Goal: Check status

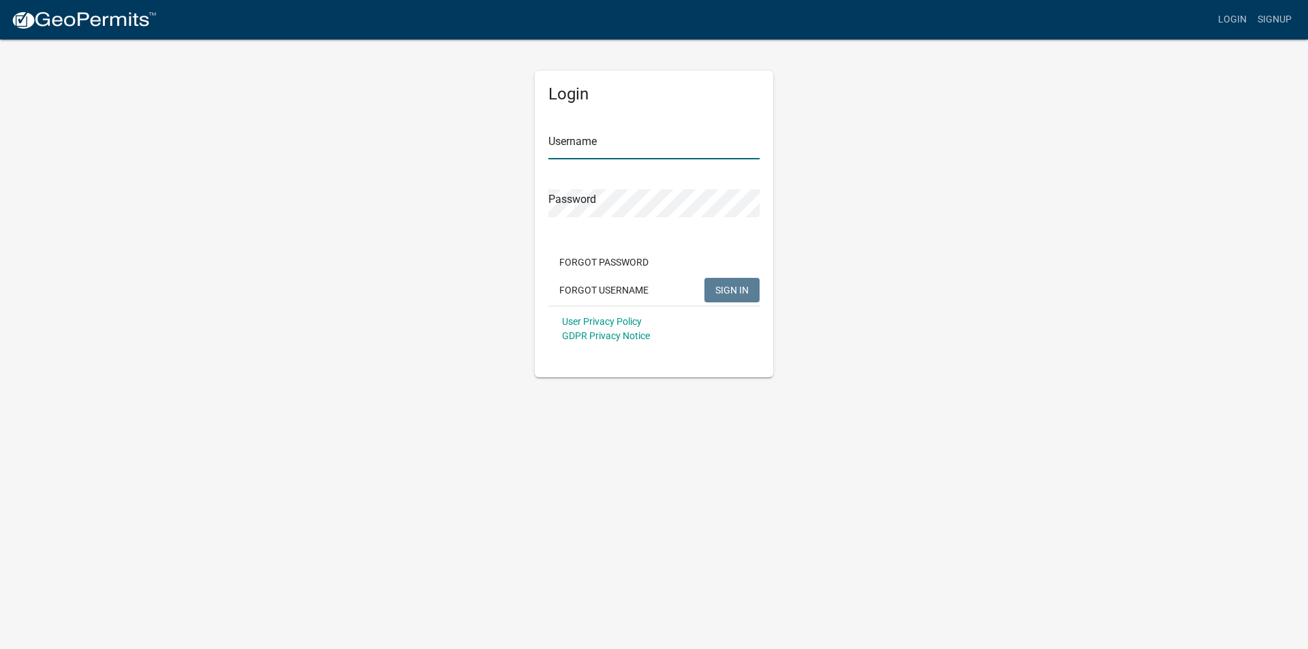
type input "Brotzge7252"
click at [728, 289] on span "SIGN IN" at bounding box center [732, 289] width 33 height 11
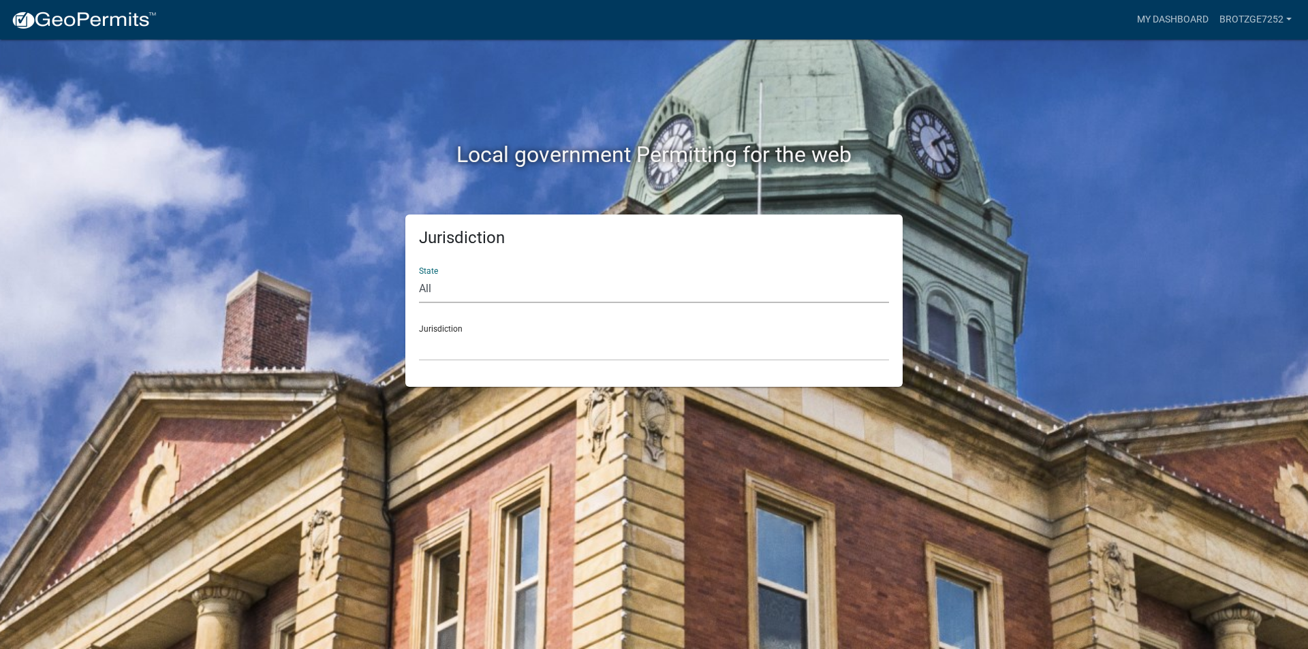
click at [557, 295] on select "All [US_STATE] [US_STATE] [US_STATE] [US_STATE] [US_STATE] [US_STATE] [US_STATE…" at bounding box center [654, 289] width 470 height 28
select select "[US_STATE]"
click at [419, 275] on select "All [US_STATE] [US_STATE] [US_STATE] [US_STATE] [US_STATE] [US_STATE] [US_STATE…" at bounding box center [654, 289] width 470 height 28
click at [499, 350] on select "City of [GEOGRAPHIC_DATA], [US_STATE] City of [GEOGRAPHIC_DATA], [US_STATE] Cit…" at bounding box center [654, 347] width 470 height 28
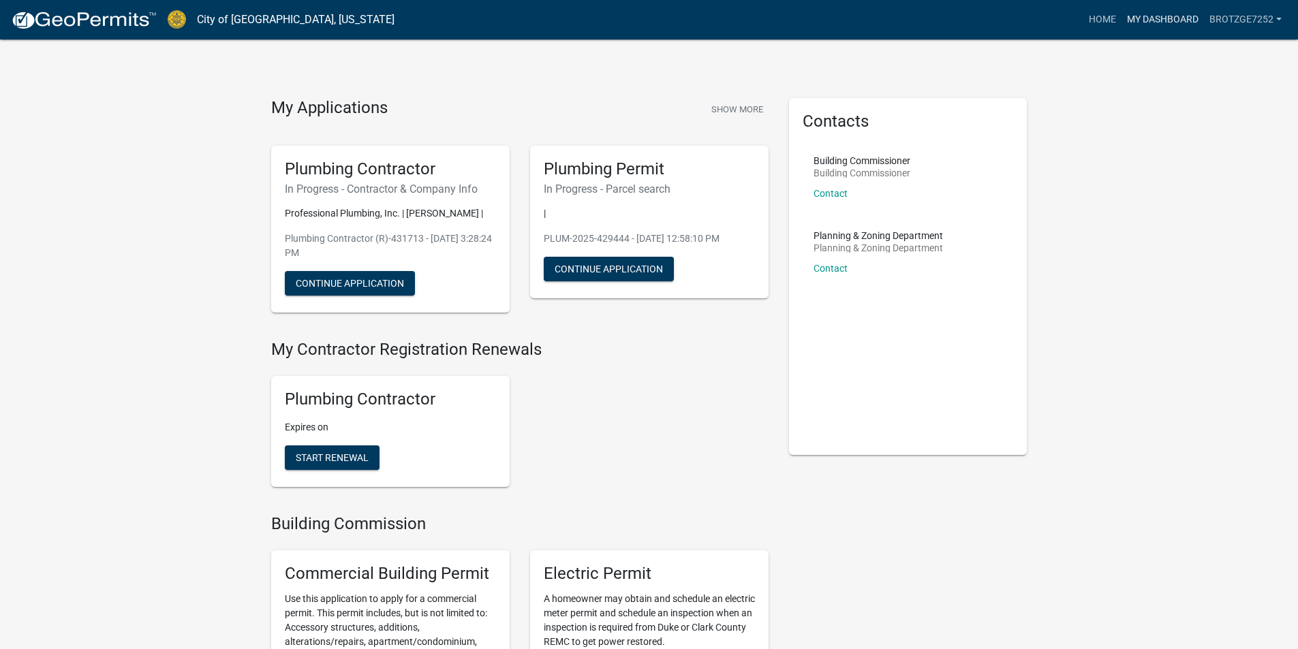
click at [1189, 22] on link "My Dashboard" at bounding box center [1163, 20] width 82 height 26
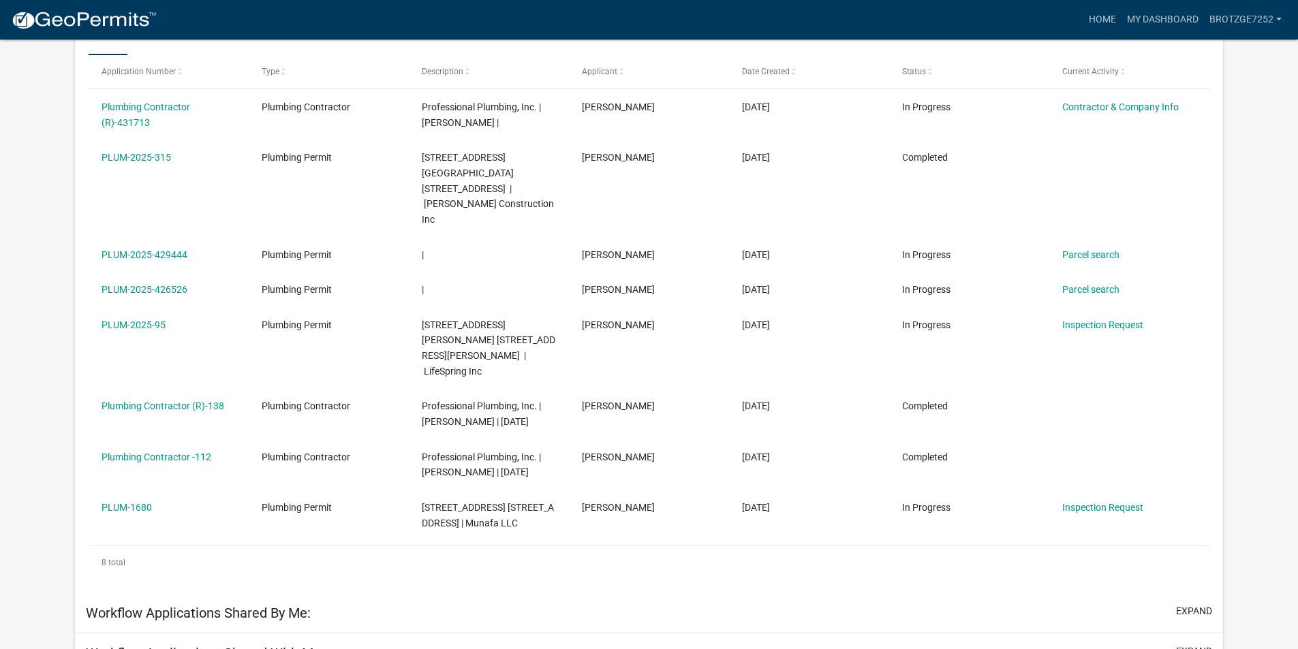
scroll to position [249, 0]
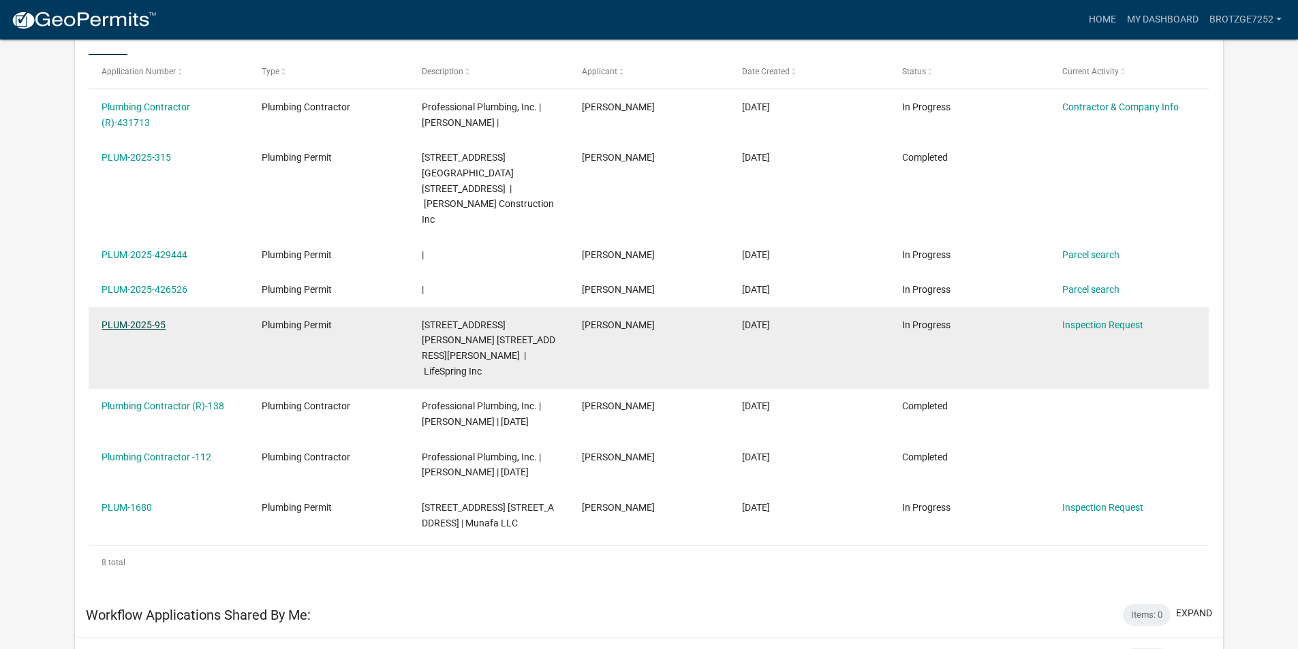
click at [134, 320] on link "PLUM-2025-95" at bounding box center [134, 325] width 64 height 11
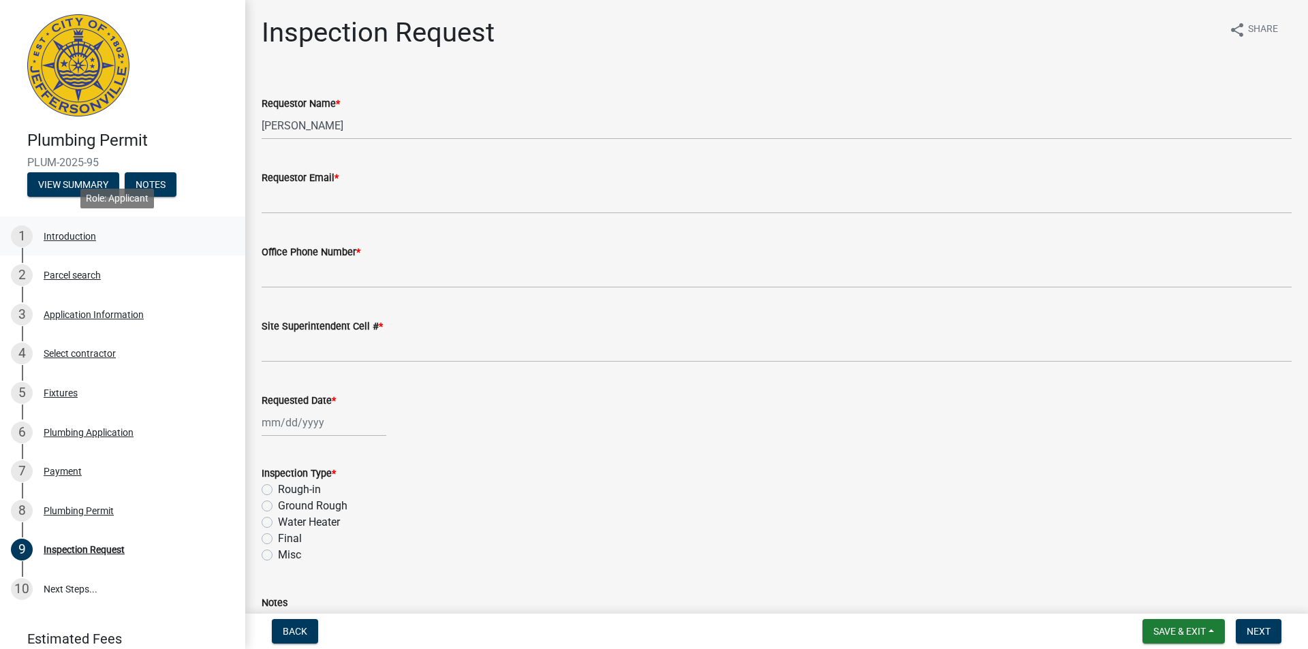
click at [70, 232] on div "Introduction" at bounding box center [70, 237] width 52 height 10
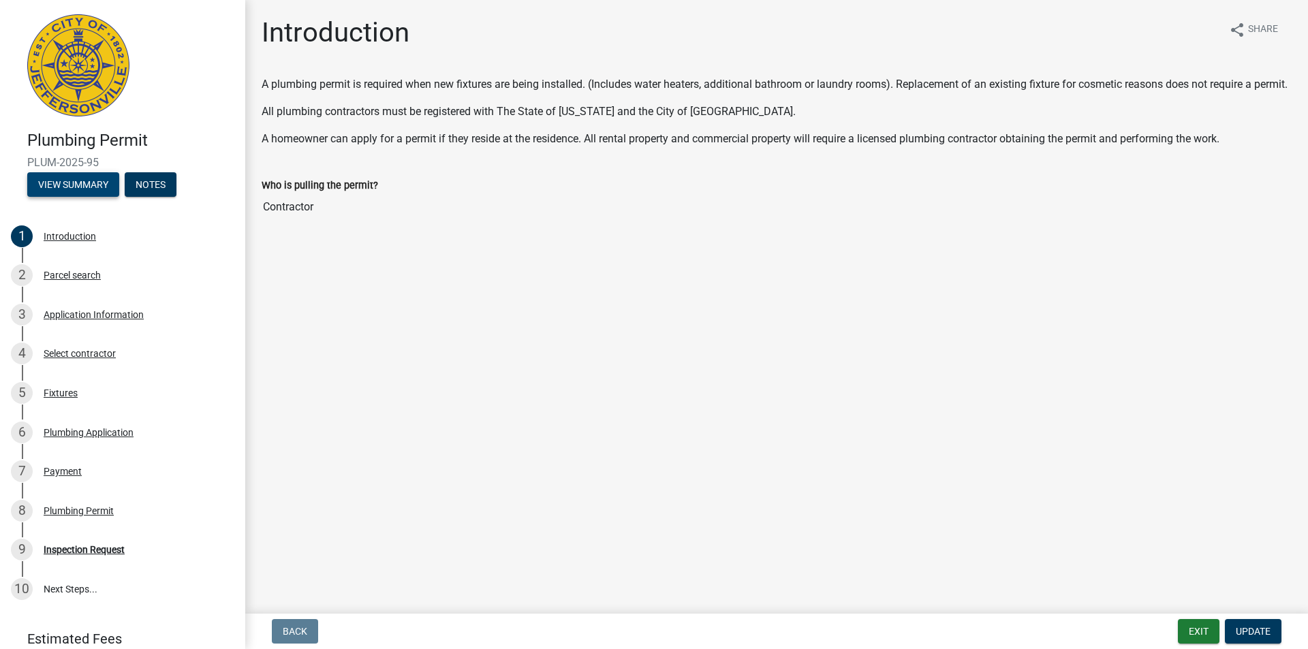
click at [75, 178] on button "View Summary" at bounding box center [73, 184] width 92 height 25
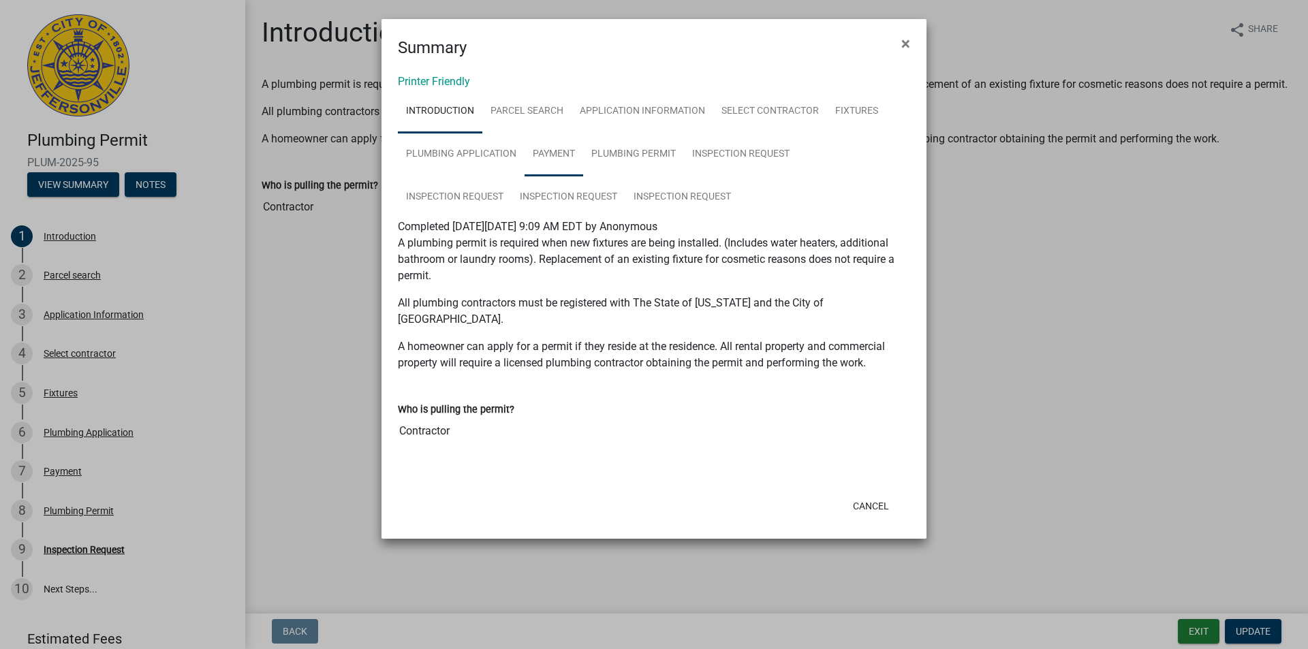
click at [559, 145] on link "Payment" at bounding box center [554, 155] width 59 height 44
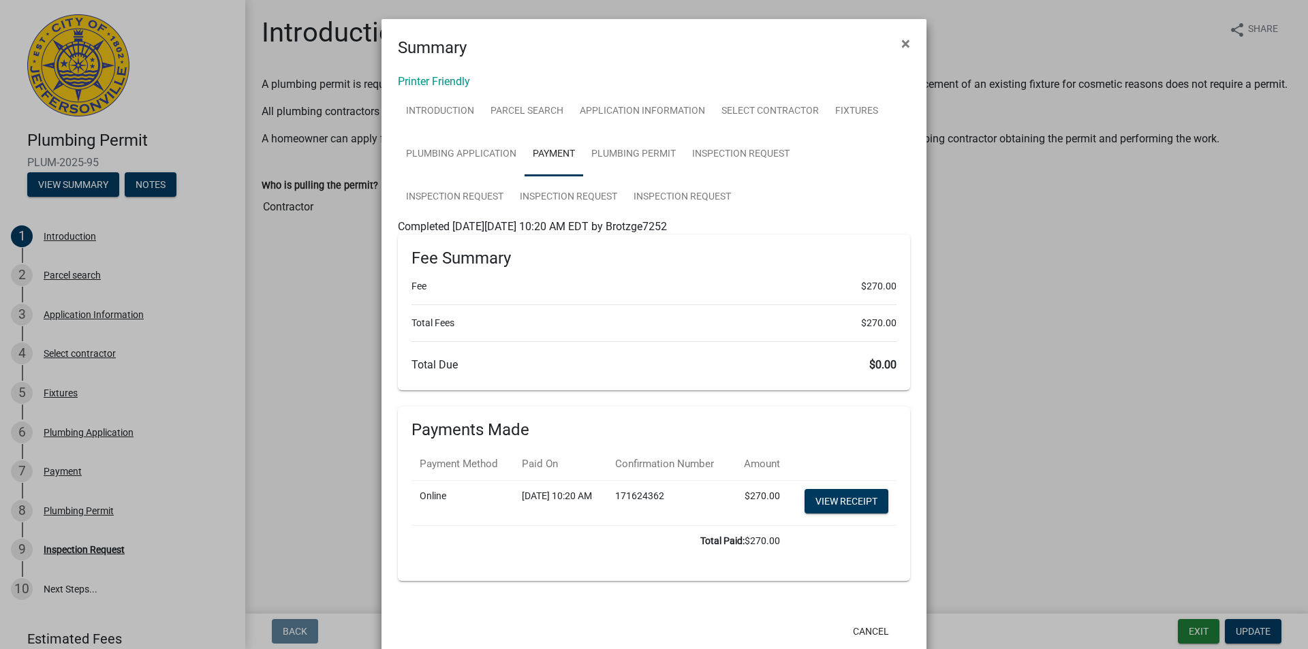
scroll to position [63, 0]
